Goal: Transaction & Acquisition: Purchase product/service

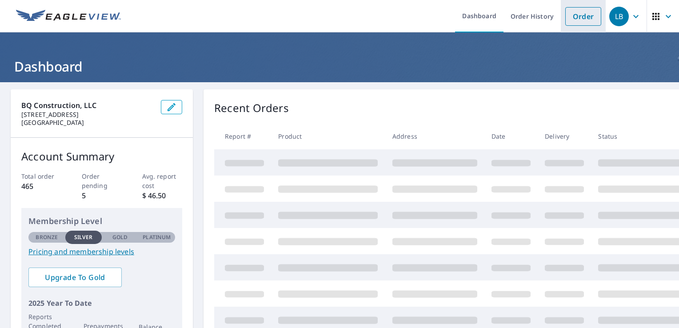
click at [566, 20] on link "Order" at bounding box center [583, 16] width 36 height 19
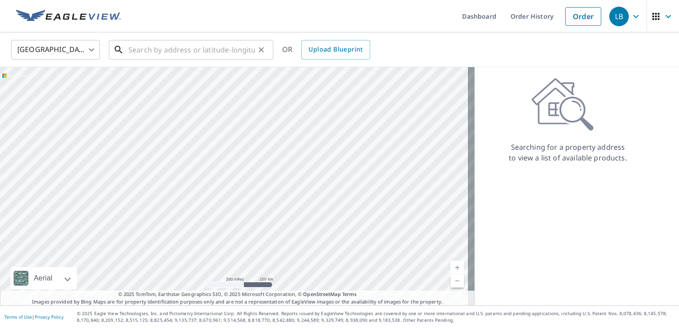
click at [163, 54] on input "text" at bounding box center [191, 49] width 127 height 25
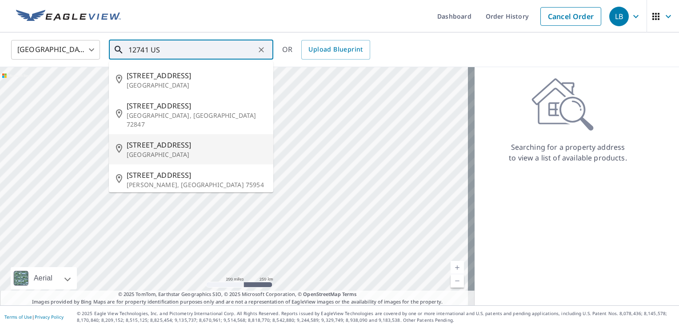
click at [179, 139] on span "[STREET_ADDRESS]" at bounding box center [196, 144] width 139 height 11
type input "[STREET_ADDRESS]"
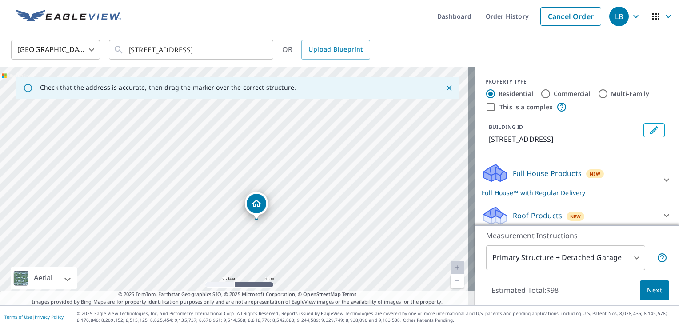
drag, startPoint x: 203, startPoint y: 183, endPoint x: 225, endPoint y: 217, distance: 41.1
click at [225, 217] on div "[STREET_ADDRESS]" at bounding box center [237, 186] width 474 height 238
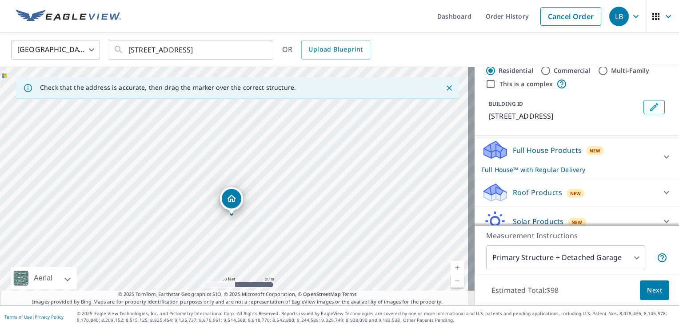
scroll to position [44, 0]
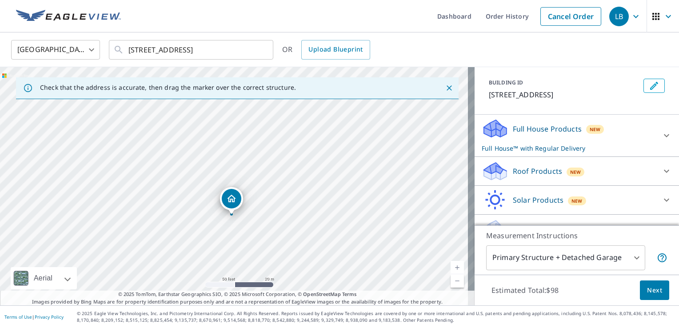
click at [661, 176] on icon at bounding box center [666, 171] width 11 height 11
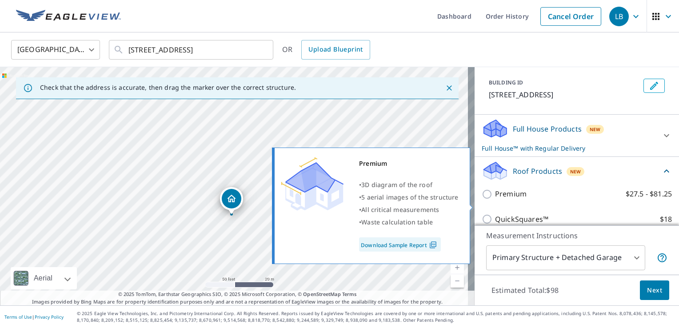
click at [481, 199] on input "Premium $27.5 - $81.25" at bounding box center [487, 194] width 13 height 11
checkbox input "true"
checkbox input "false"
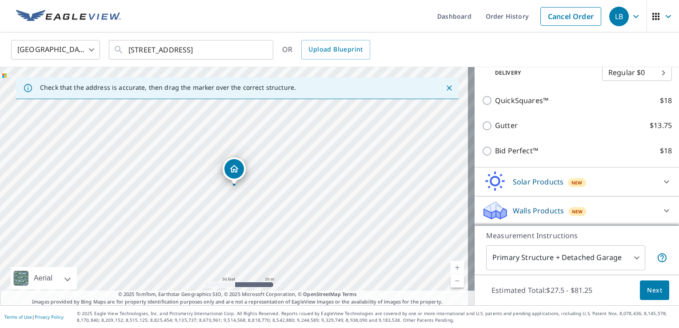
scroll to position [194, 0]
click at [630, 259] on body "LB LB Dashboard Order History Cancel Order LB [GEOGRAPHIC_DATA] [GEOGRAPHIC_DAT…" at bounding box center [339, 164] width 679 height 328
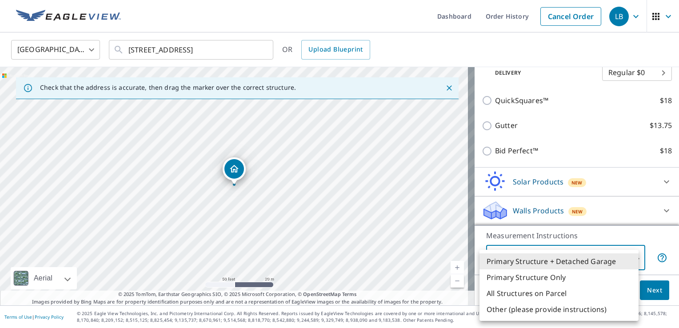
click at [583, 278] on li "Primary Structure Only" at bounding box center [558, 277] width 159 height 16
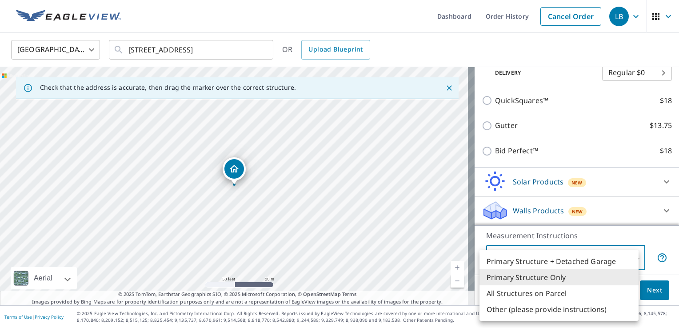
click at [627, 258] on body "LB LB Dashboard Order History Cancel Order LB [GEOGRAPHIC_DATA] [GEOGRAPHIC_DAT…" at bounding box center [339, 164] width 679 height 328
click at [613, 260] on li "Primary Structure + Detached Garage" at bounding box center [558, 261] width 159 height 16
type input "1"
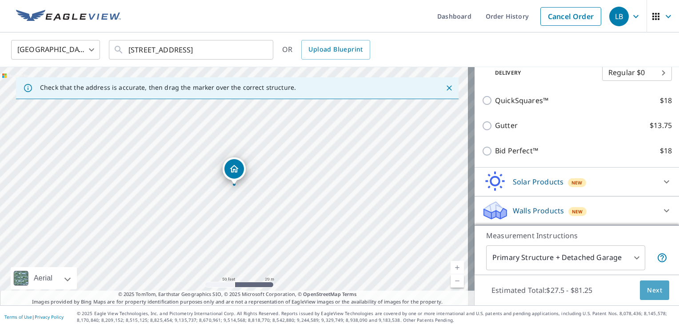
click at [653, 294] on span "Next" at bounding box center [654, 290] width 15 height 11
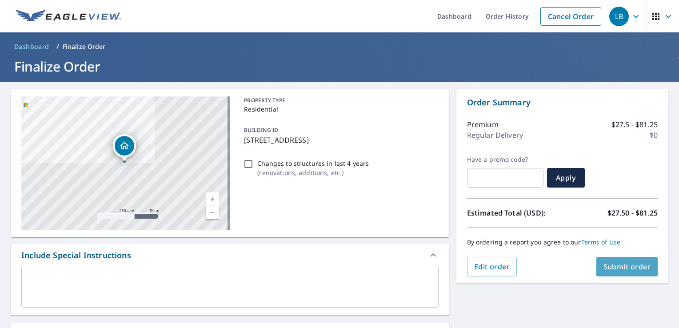
click at [619, 270] on span "Submit order" at bounding box center [627, 267] width 48 height 10
checkbox input "true"
